Goal: Task Accomplishment & Management: Complete application form

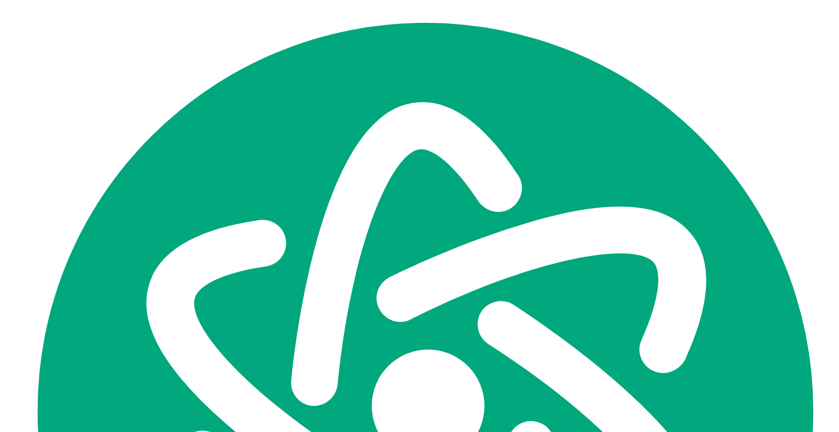
scroll to position [2596, 0]
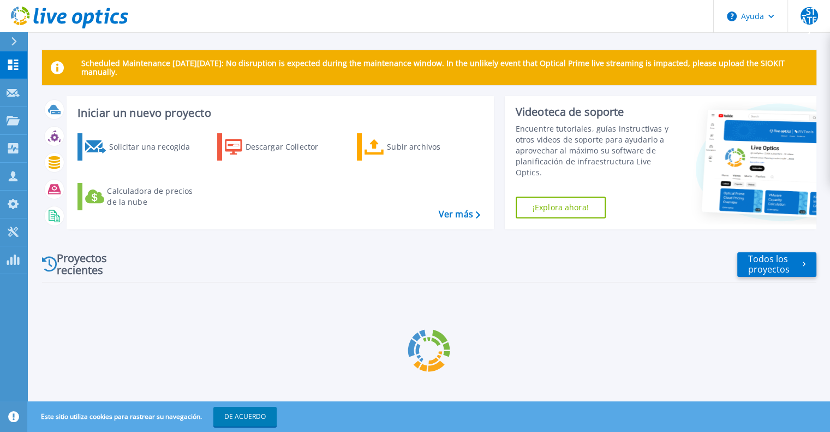
scroll to position [2596, 0]
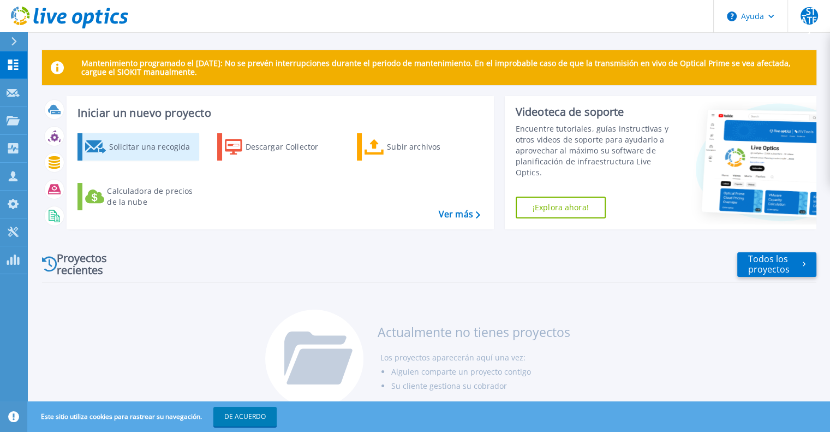
click at [136, 148] on font "Solicitar una recogida" at bounding box center [149, 146] width 81 height 10
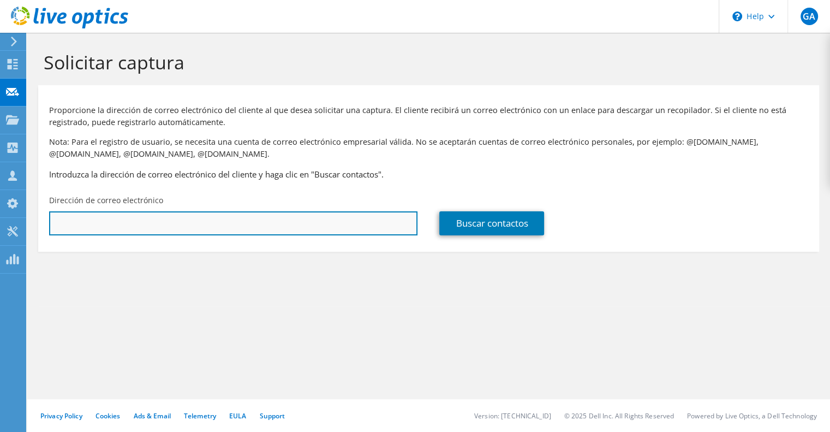
click at [183, 223] on input "text" at bounding box center [233, 223] width 368 height 24
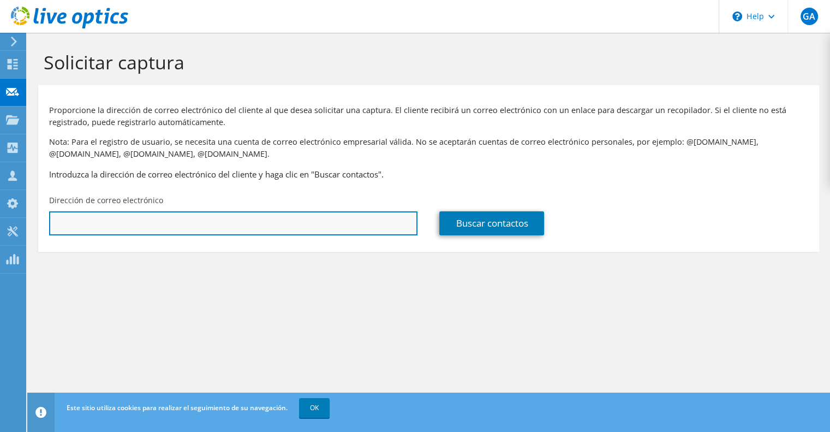
scroll to position [2703, 0]
paste input "cvitale@mazalosa.com.ar"
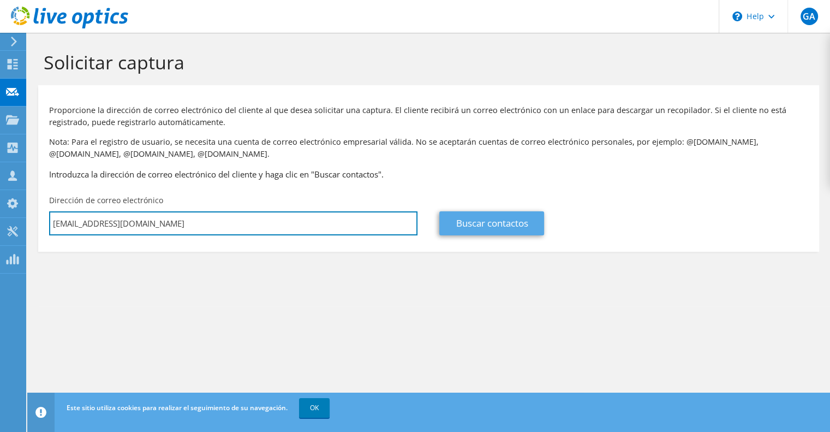
type input "cvitale@mazalosa.com.ar"
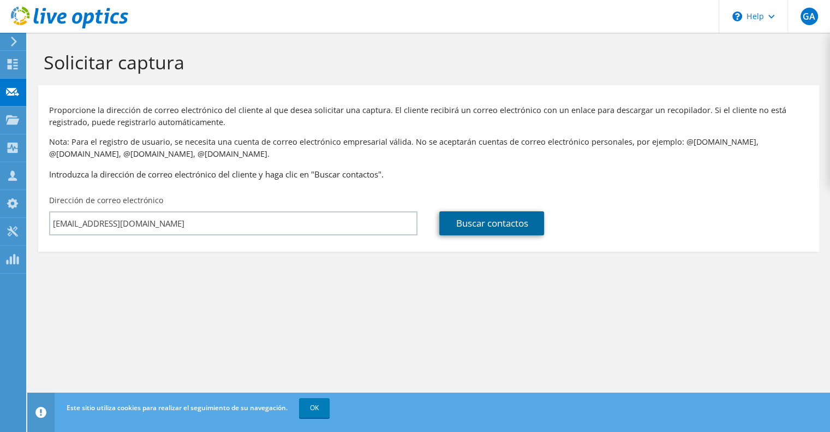
click at [462, 231] on link "Buscar contactos" at bounding box center [491, 223] width 105 height 24
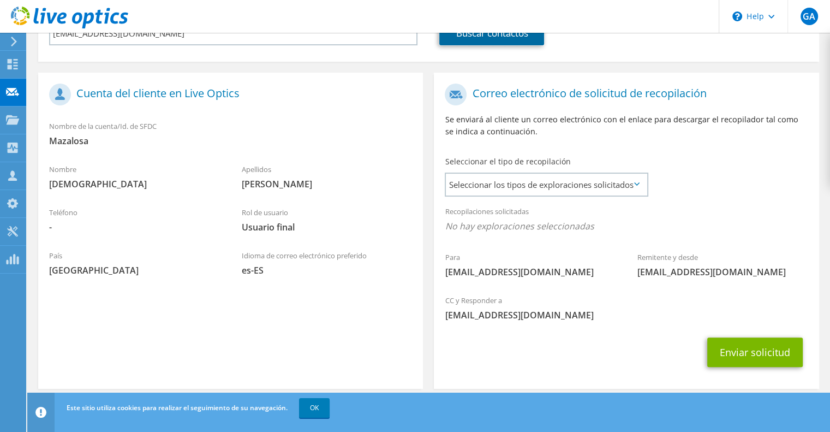
scroll to position [201, 0]
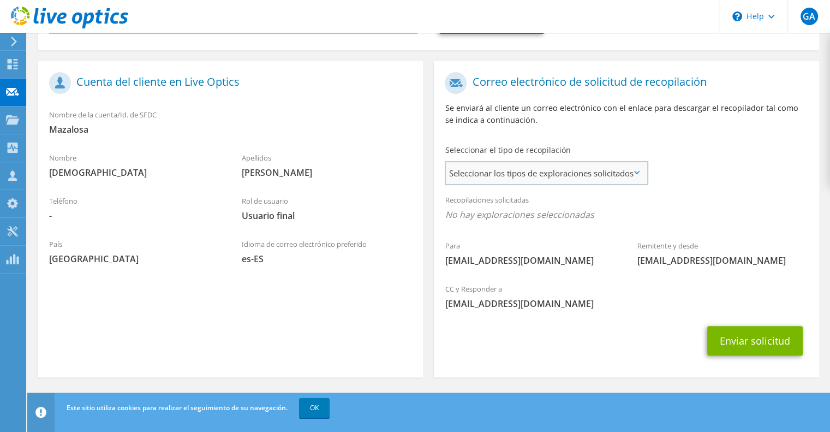
click at [542, 173] on span "Seleccionar los tipos de exploraciones solicitados" at bounding box center [546, 173] width 201 height 22
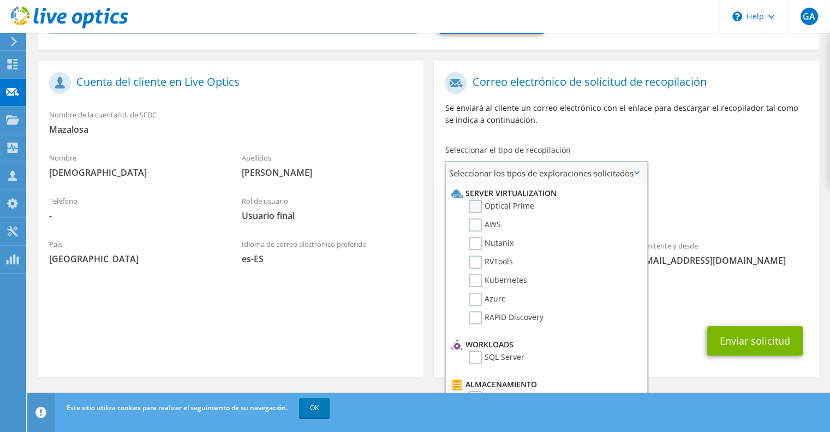
click at [475, 206] on label "Optical Prime" at bounding box center [502, 206] width 66 height 13
click at [0, 0] on input "Optical Prime" at bounding box center [0, 0] width 0 height 0
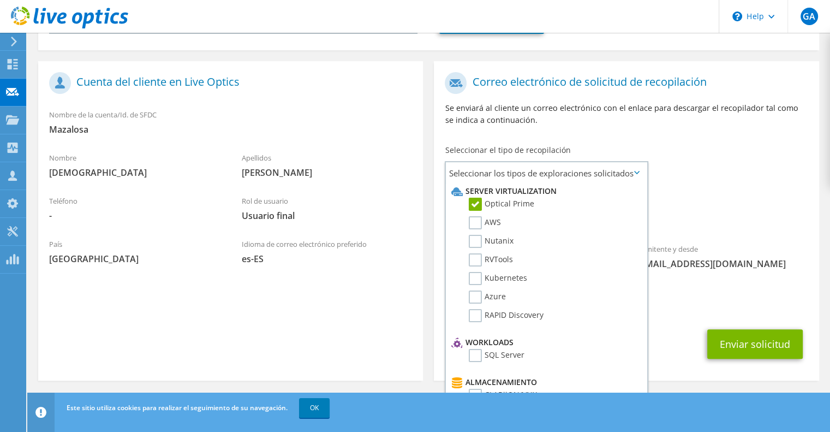
scroll to position [0, 0]
click at [749, 186] on div "Para cvitale@mazalosa.com.ar Remitente y desde liveoptics@liveoptics.com" at bounding box center [626, 174] width 385 height 214
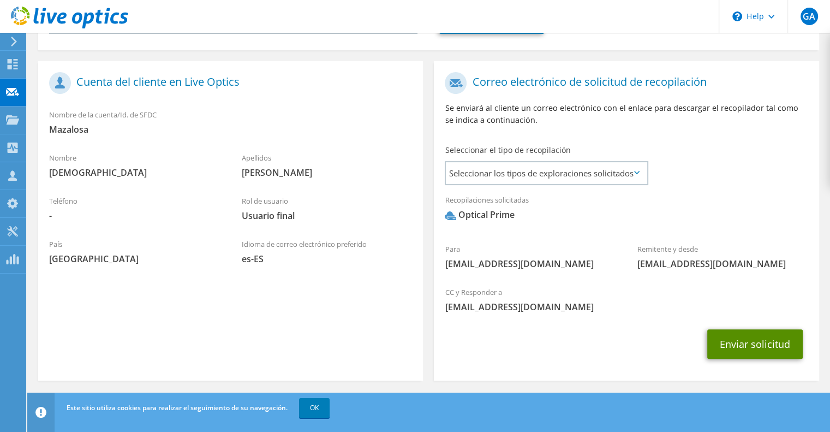
click at [744, 347] on button "Enviar solicitud" at bounding box center [756, 343] width 96 height 29
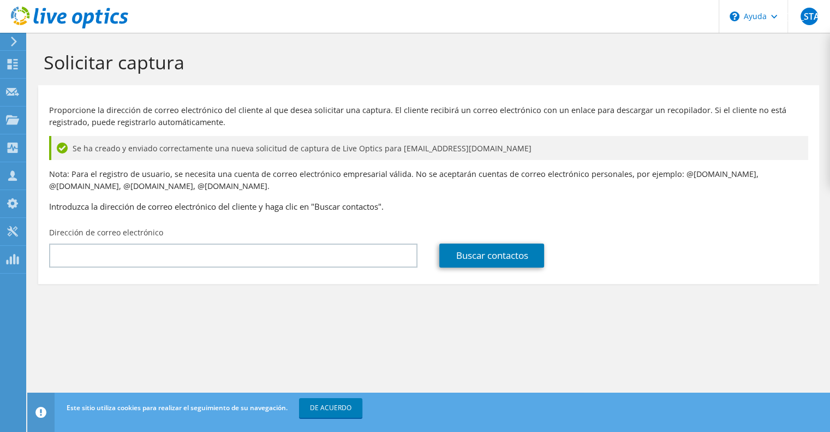
scroll to position [2594, 0]
